Goal: Information Seeking & Learning: Find specific fact

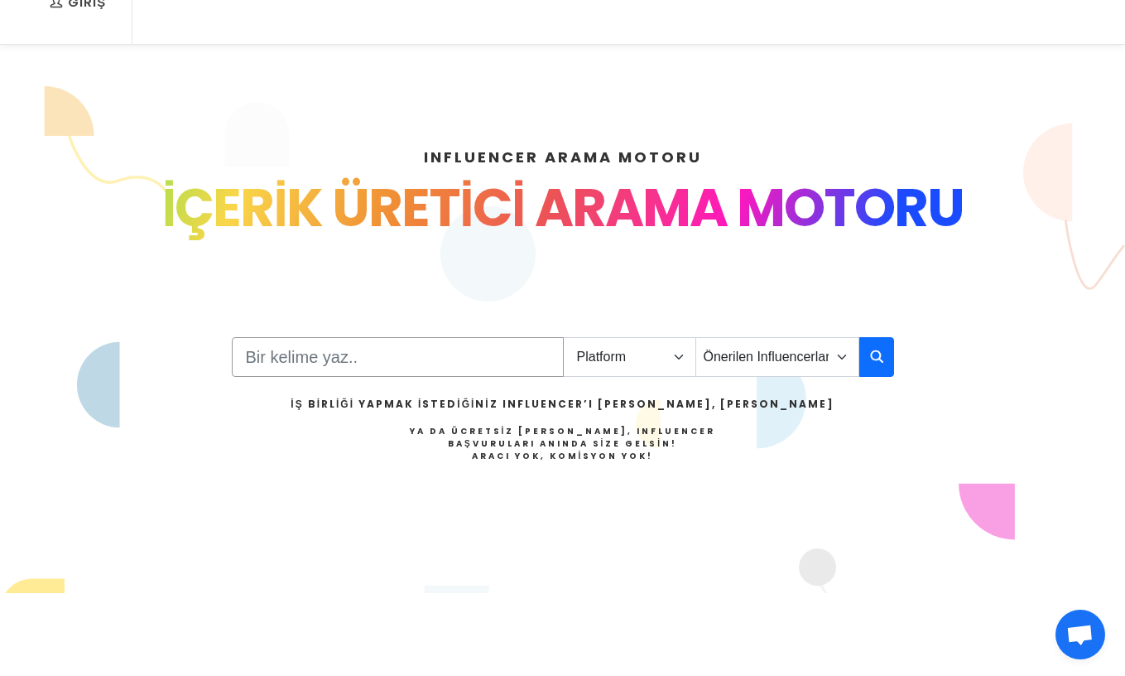
click at [356, 376] on input "Search" at bounding box center [398, 357] width 332 height 40
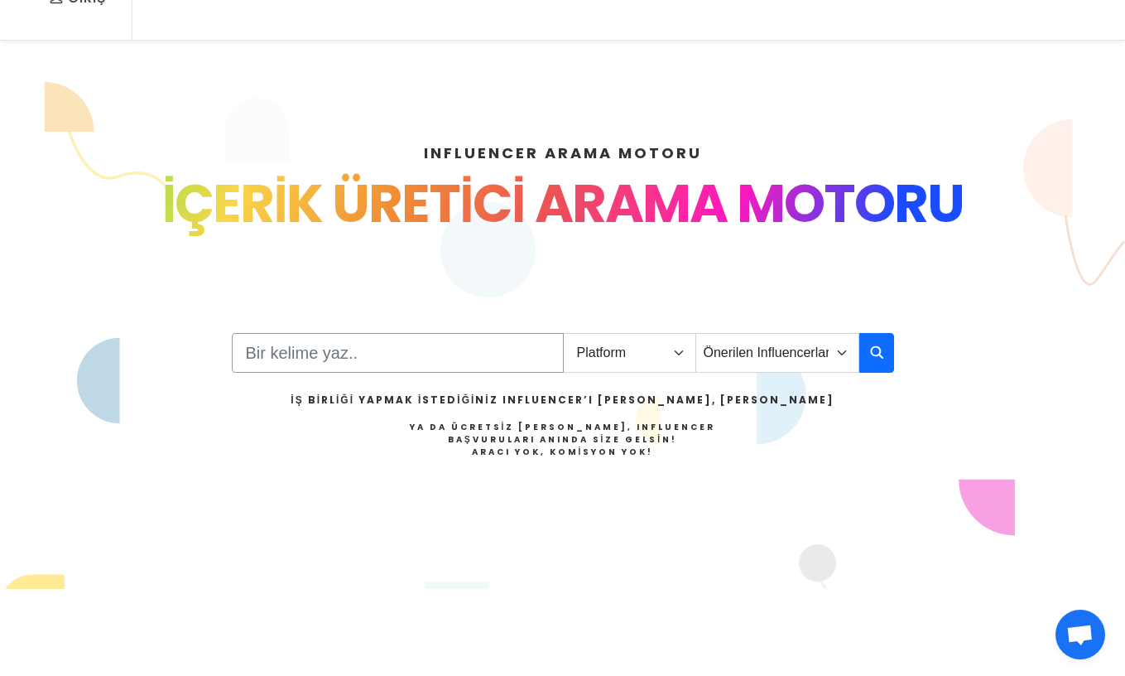
click at [345, 348] on input "Search" at bounding box center [398, 353] width 332 height 40
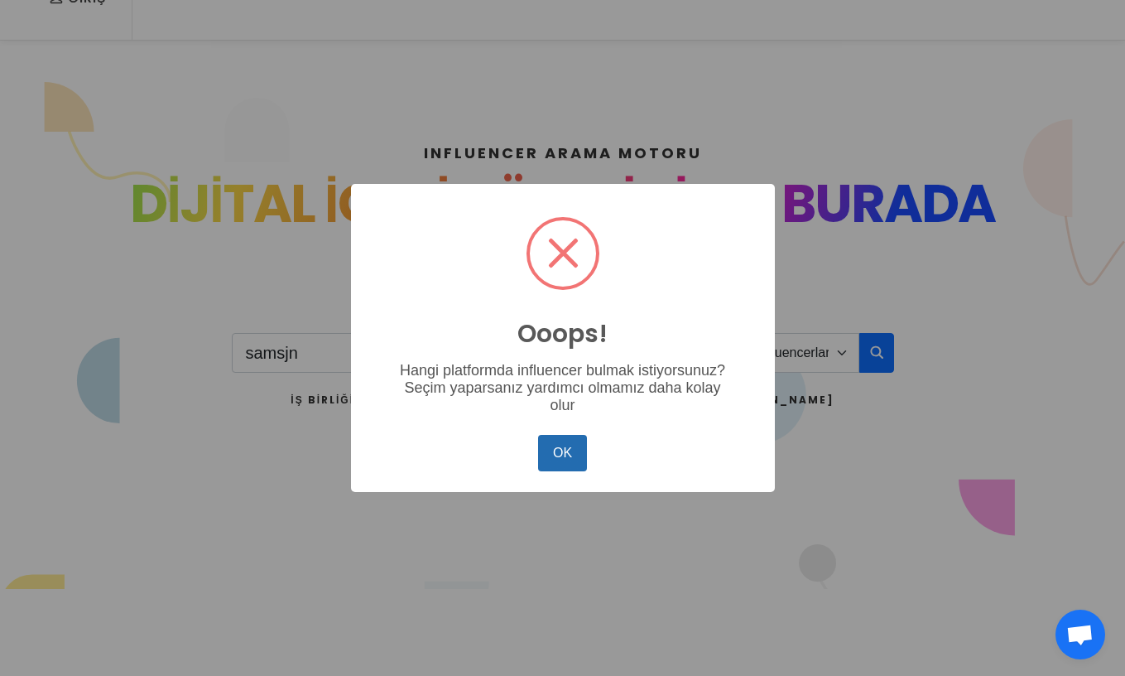
click at [560, 456] on button "OK" at bounding box center [562, 453] width 48 height 36
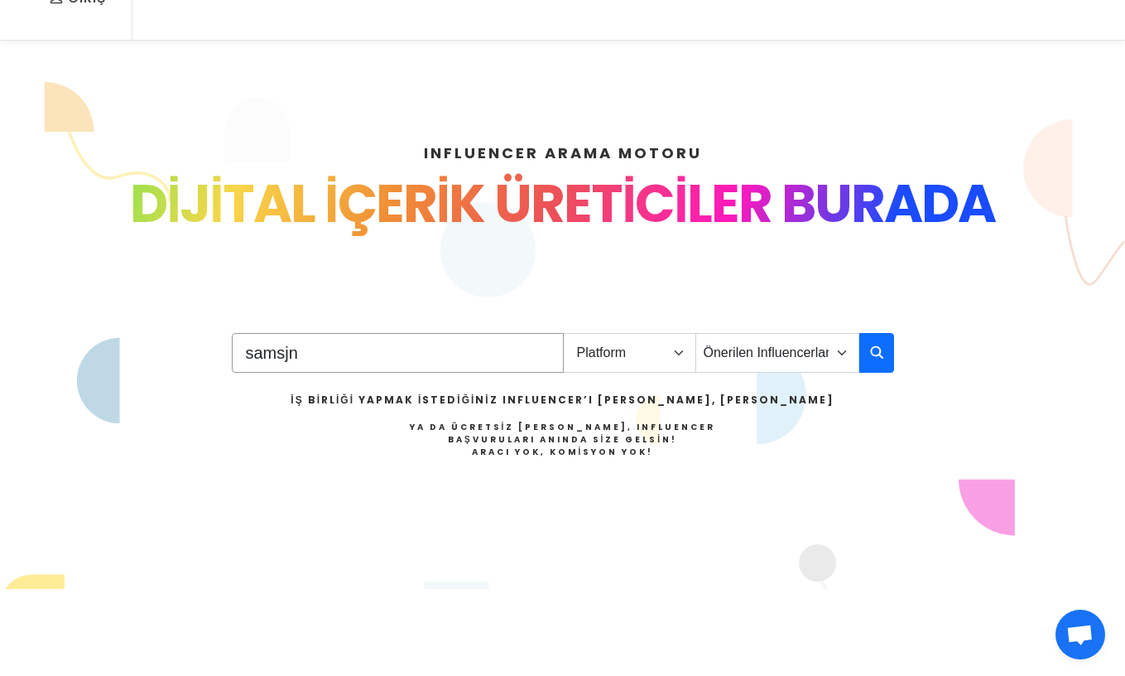
click at [397, 348] on input "samsjn" at bounding box center [398, 353] width 332 height 40
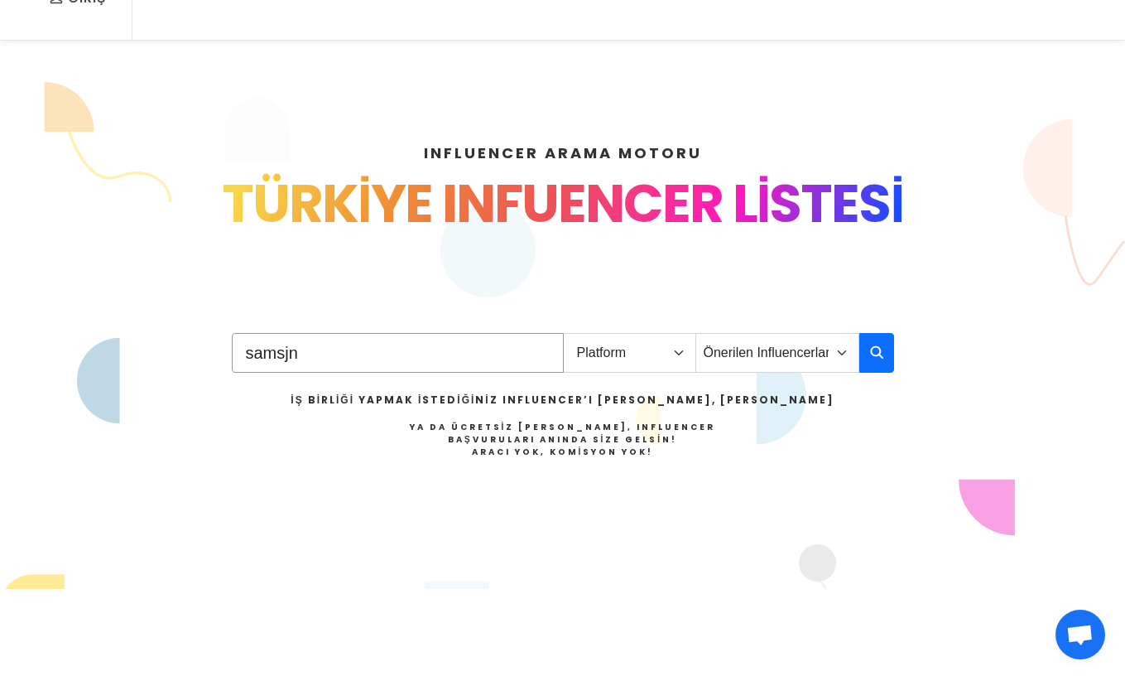
click at [397, 348] on input "samsjn" at bounding box center [398, 353] width 332 height 40
type input "[GEOGRAPHIC_DATA]"
click at [645, 357] on select "Platform Instagram Facebook Youtube Tiktok Twitter Twitch" at bounding box center [629, 353] width 133 height 40
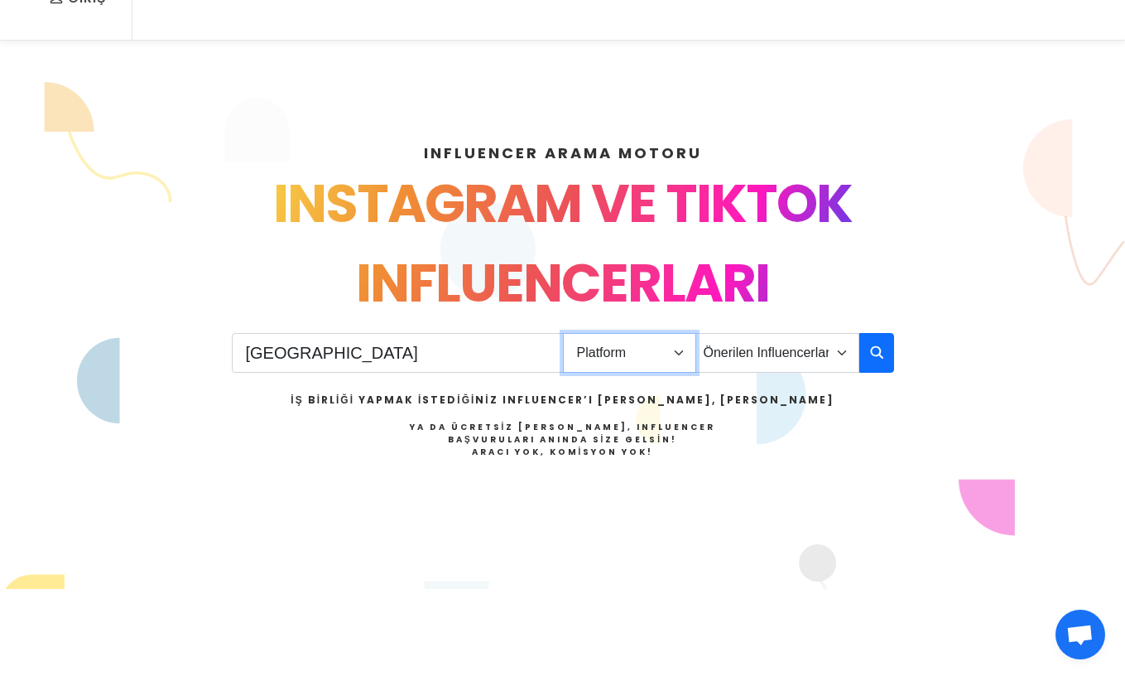
select select "1"
click at [563, 333] on select "Platform Instagram Facebook Youtube Tiktok Twitter Twitch" at bounding box center [629, 353] width 133 height 40
click at [754, 346] on select "Önerilen Influencerlar Aile & Çocuk & Ebeveyn Alışveriş & Giyim & Aksesuar Arab…" at bounding box center [777, 353] width 164 height 40
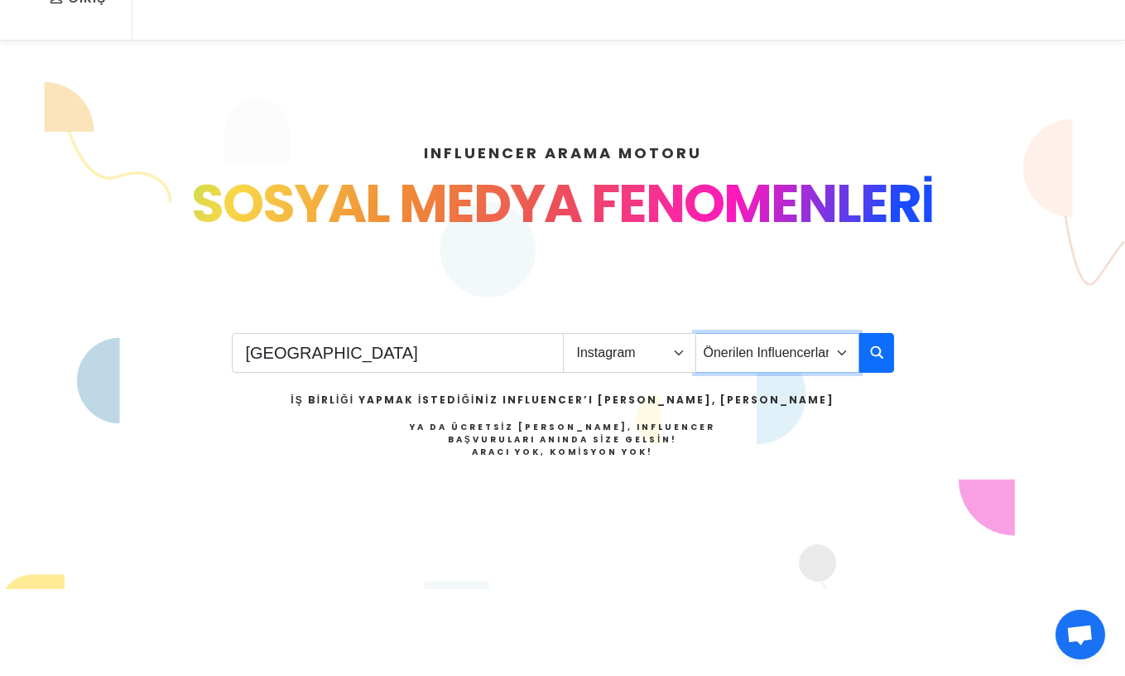
click at [695, 333] on select "Önerilen Influencerlar Aile & Çocuk & Ebeveyn Alışveriş & Giyim & Aksesuar Arab…" at bounding box center [777, 353] width 164 height 40
click at [880, 352] on icon "button" at bounding box center [876, 352] width 13 height 20
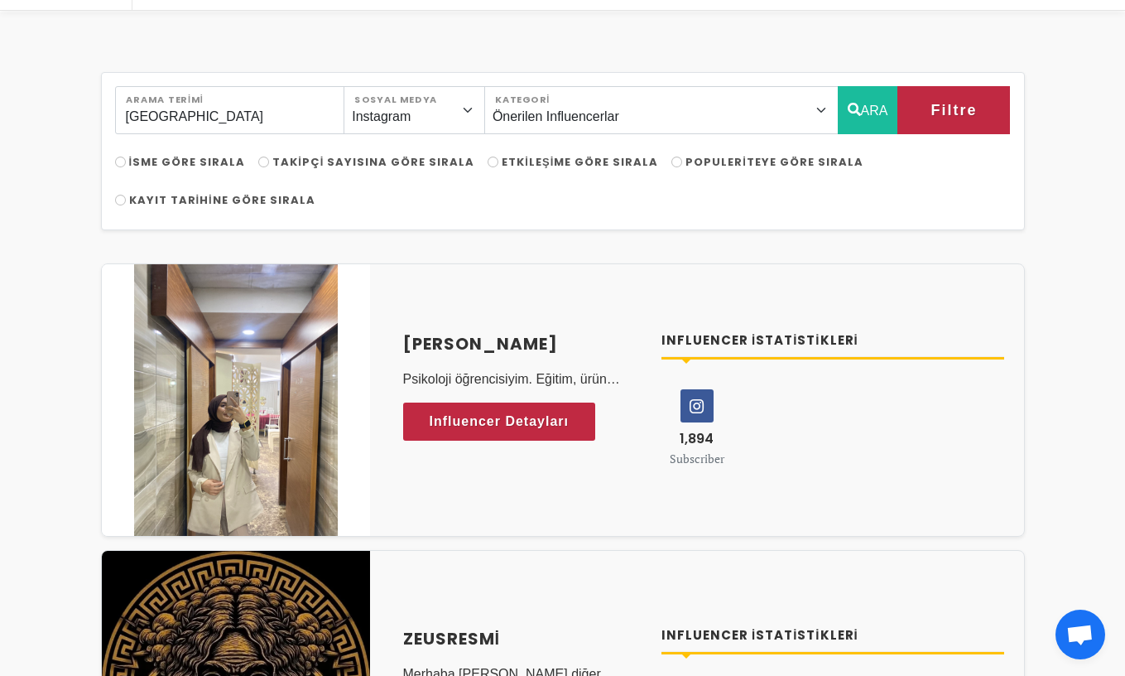
scroll to position [192, 0]
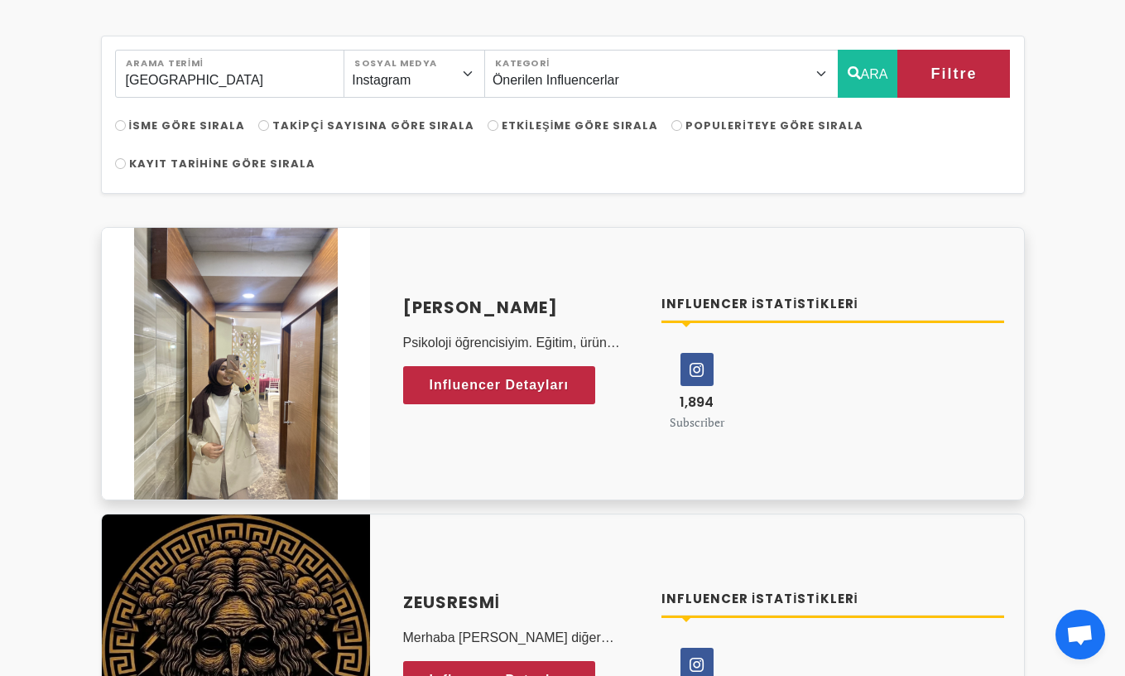
drag, startPoint x: 394, startPoint y: 305, endPoint x: 579, endPoint y: 312, distance: 184.8
click at [579, 312] on div "[PERSON_NAME] Psikoloji öğrencisiyim. Eğitim, ürün tanıtma, eğlence, kişisel ge…" at bounding box center [522, 364] width 259 height 138
copy h4 "[PERSON_NAME]"
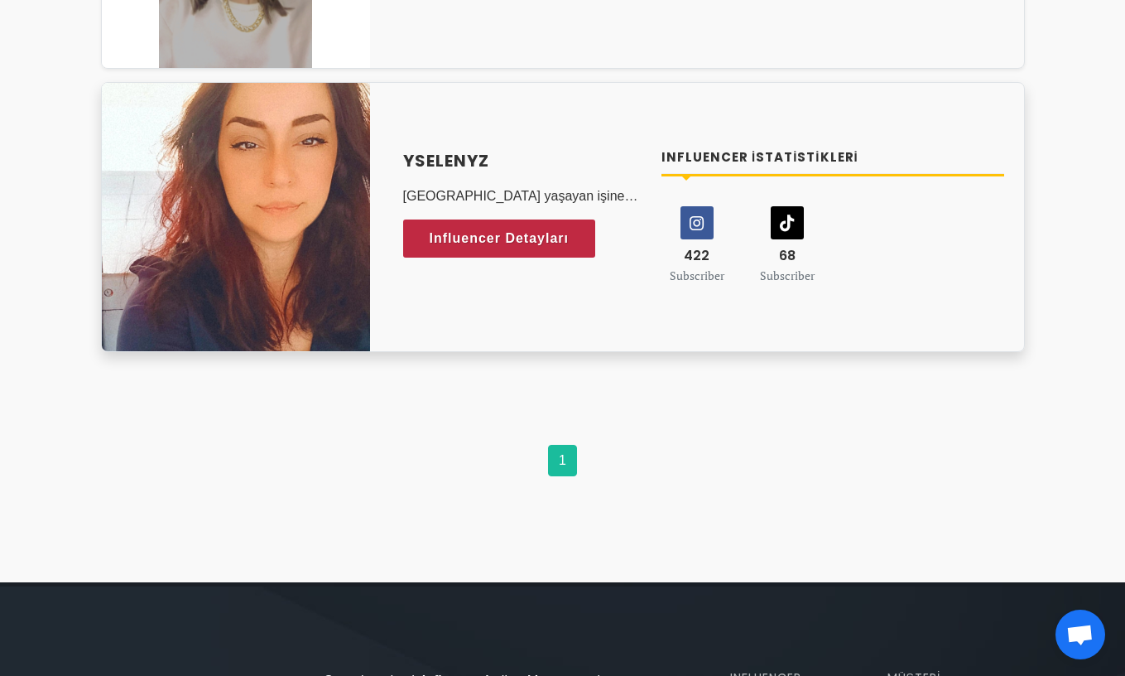
scroll to position [1195, 0]
